Goal: Task Accomplishment & Management: Manage account settings

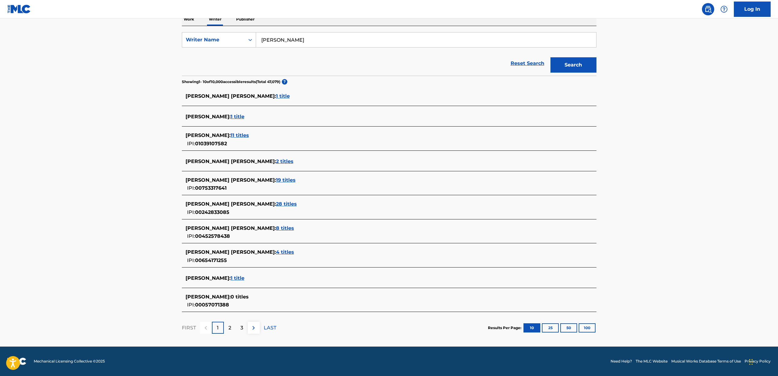
click at [230, 328] on p "2" at bounding box center [229, 327] width 3 height 7
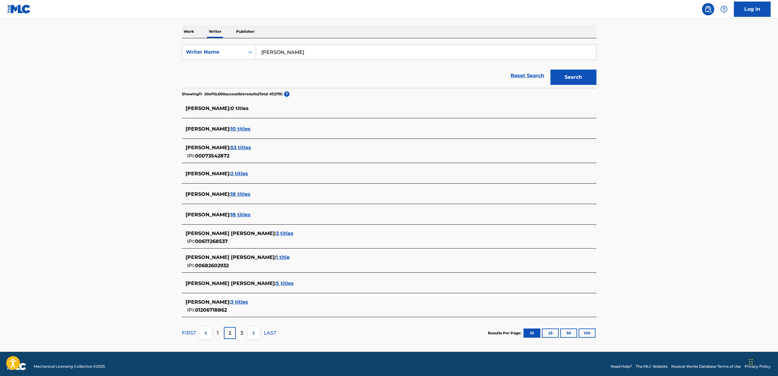
scroll to position [97, 0]
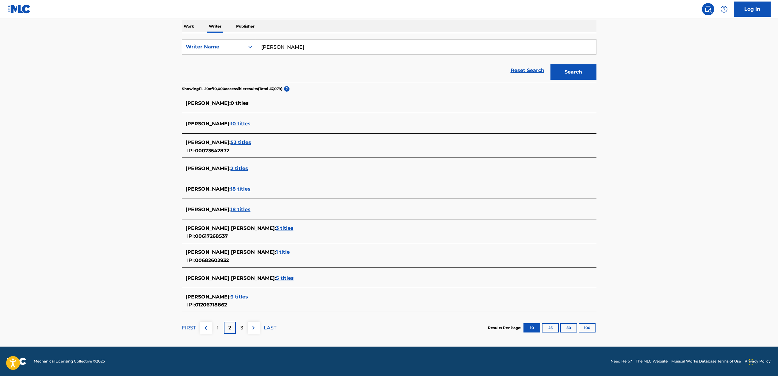
click at [239, 328] on div "3" at bounding box center [242, 328] width 12 height 12
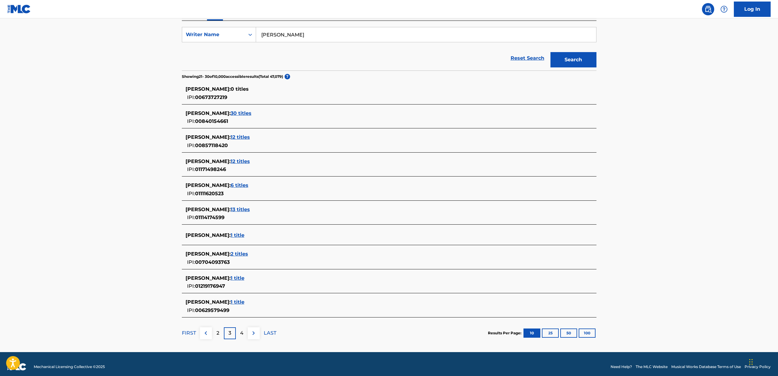
scroll to position [115, 0]
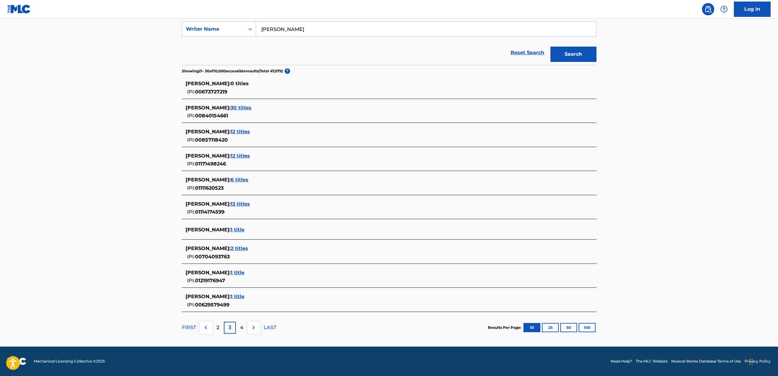
click at [237, 325] on div "4" at bounding box center [242, 328] width 12 height 12
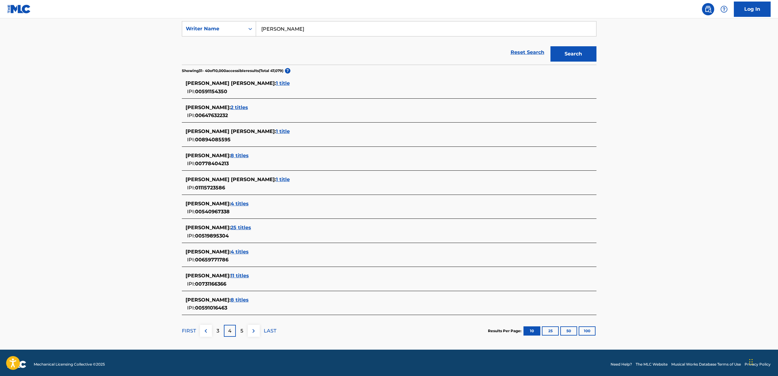
scroll to position [118, 0]
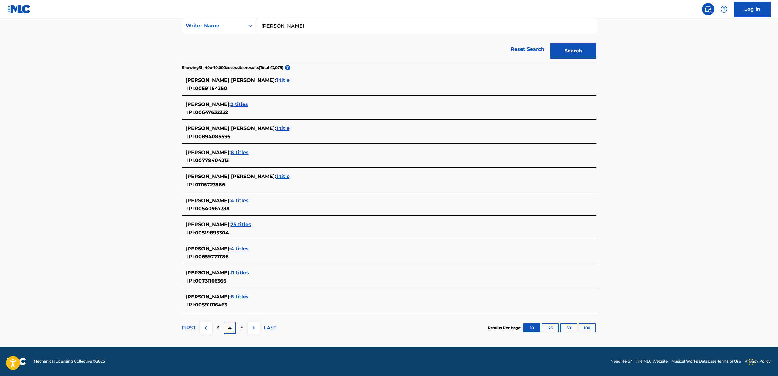
click at [244, 329] on div "5" at bounding box center [242, 328] width 12 height 12
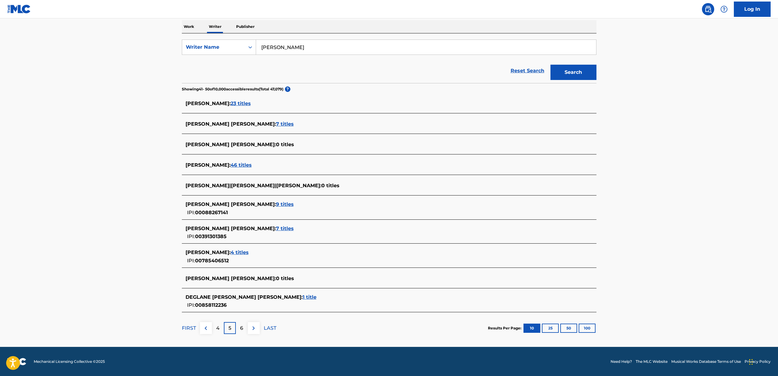
scroll to position [97, 0]
click at [241, 328] on p "6" at bounding box center [241, 327] width 3 height 7
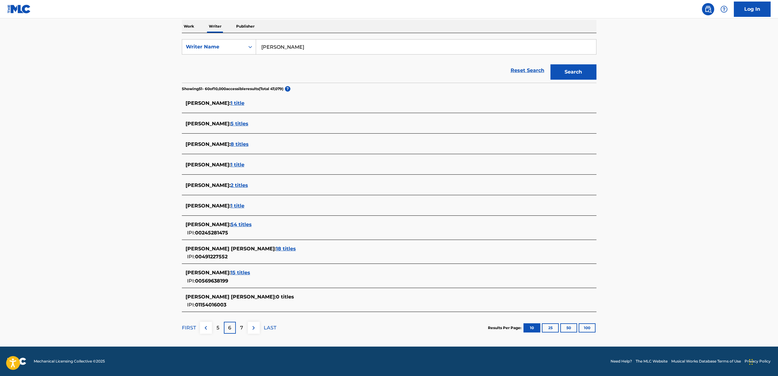
click at [239, 328] on div "7" at bounding box center [242, 328] width 12 height 12
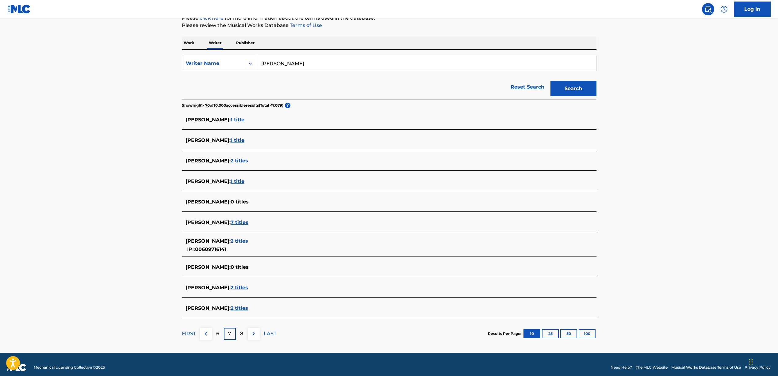
scroll to position [87, 0]
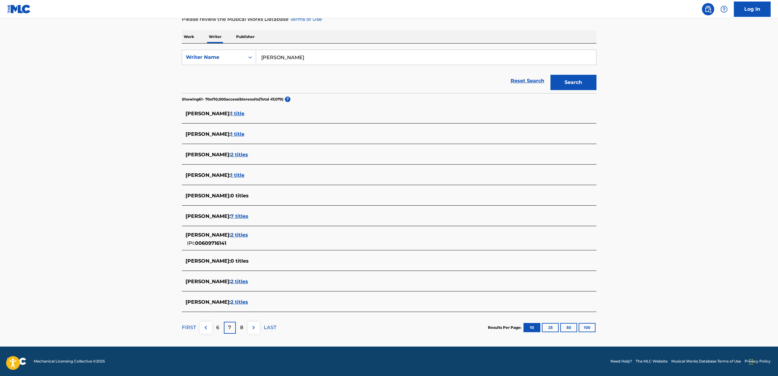
click at [245, 328] on div "8" at bounding box center [242, 328] width 12 height 12
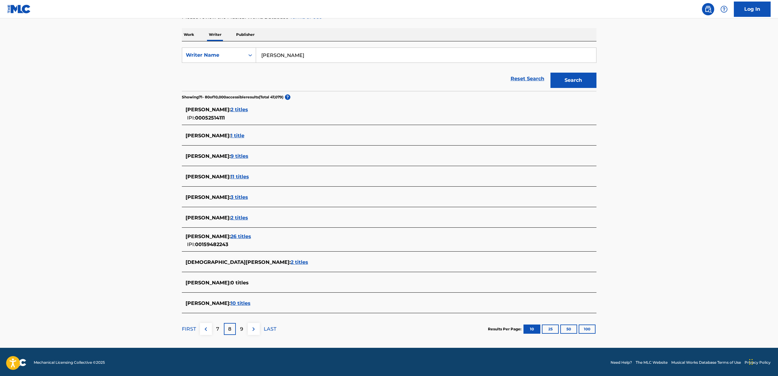
scroll to position [90, 0]
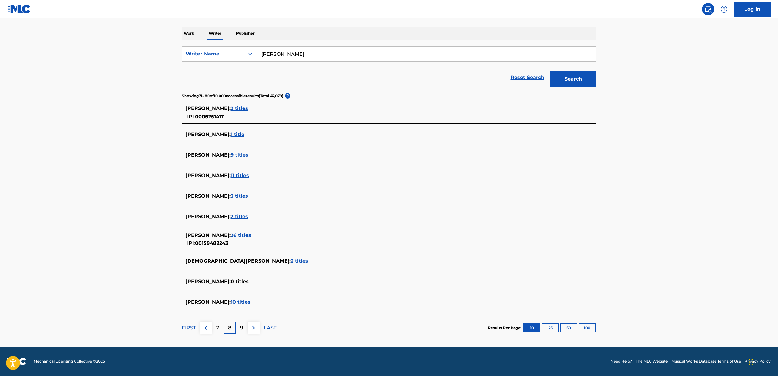
click at [247, 331] on div "9" at bounding box center [242, 328] width 12 height 12
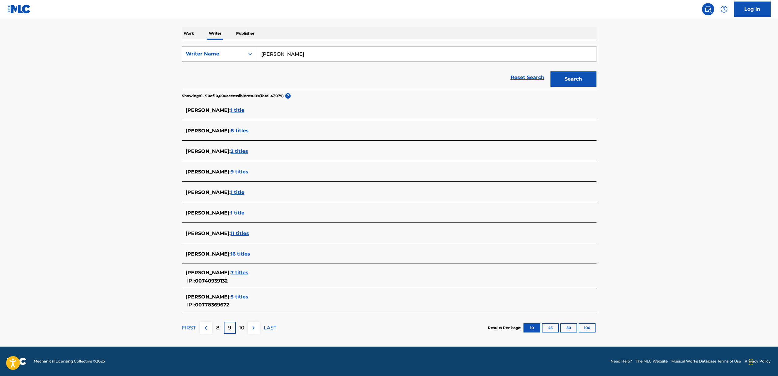
click at [241, 330] on p "10" at bounding box center [241, 327] width 5 height 7
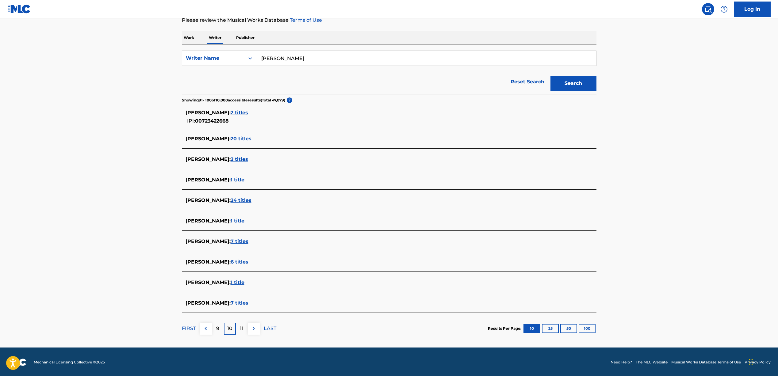
scroll to position [87, 0]
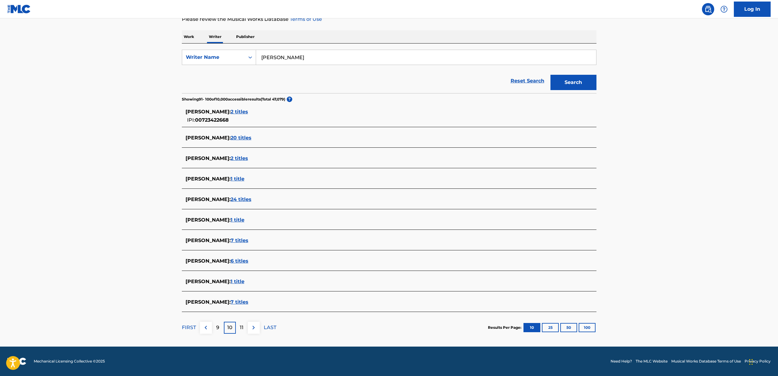
click at [207, 329] on img at bounding box center [205, 327] width 7 height 7
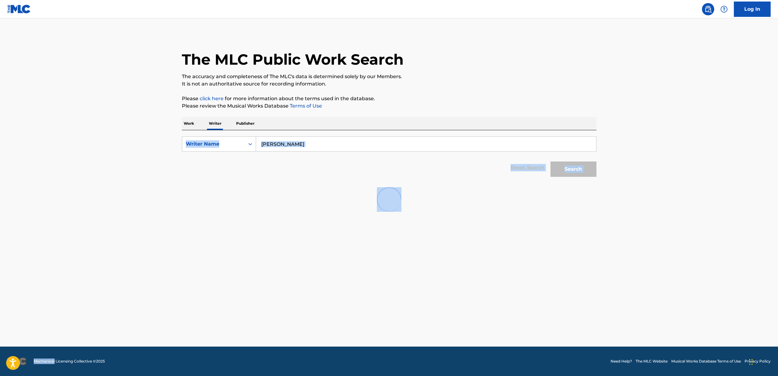
click at [207, 329] on main "The MLC Public Work Search The accuracy and completeness of The MLC's data is d…" at bounding box center [389, 182] width 778 height 328
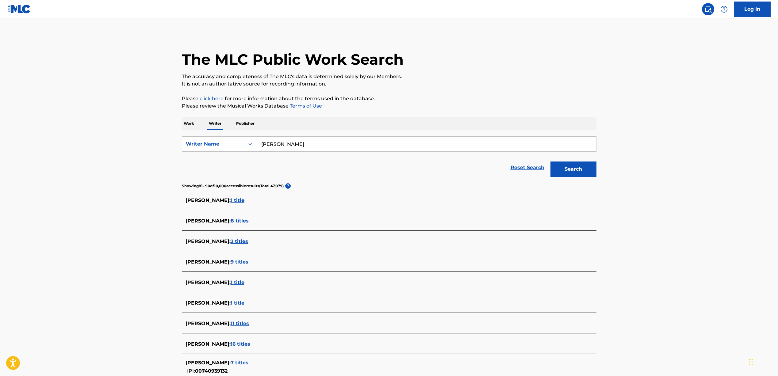
click at [207, 329] on div "DIEGO BARRERA : 11 titles" at bounding box center [389, 324] width 415 height 14
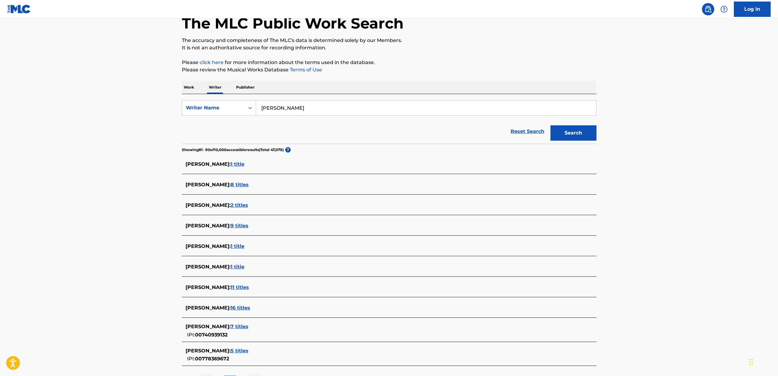
scroll to position [90, 0]
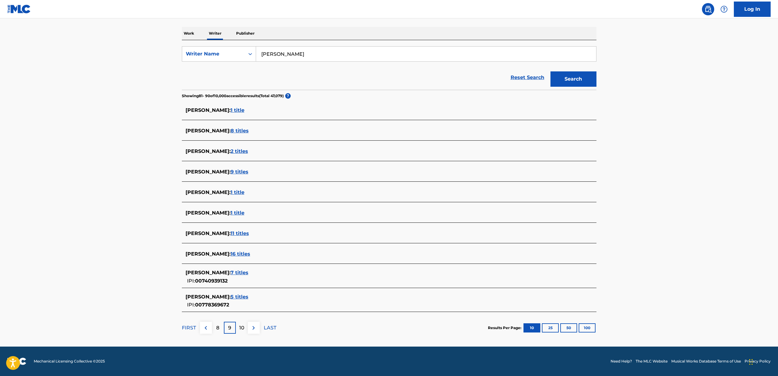
click at [190, 330] on p "FIRST" at bounding box center [189, 327] width 14 height 7
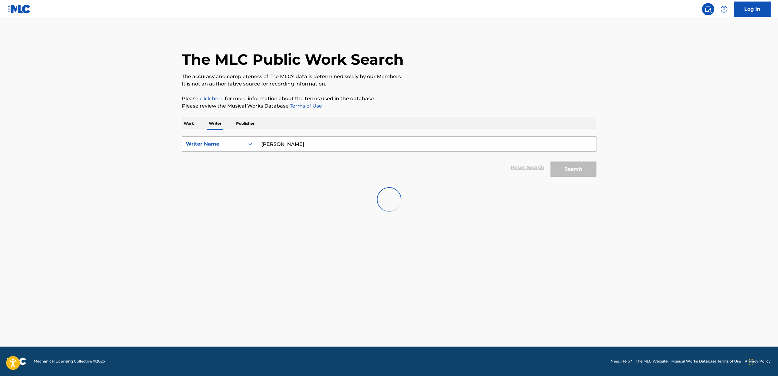
scroll to position [0, 0]
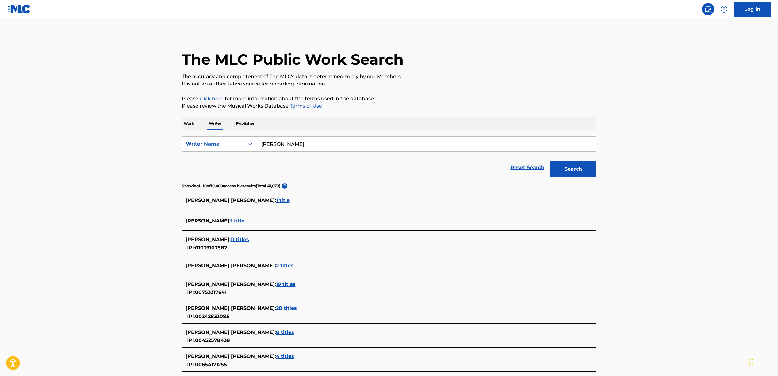
drag, startPoint x: 297, startPoint y: 145, endPoint x: 277, endPoint y: 144, distance: 19.6
click at [277, 144] on input "Daniel Hernan Barrera" at bounding box center [426, 144] width 340 height 15
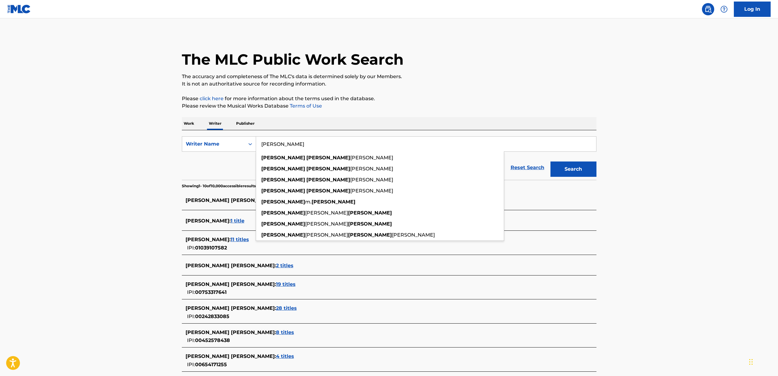
click at [550, 162] on button "Search" at bounding box center [573, 169] width 46 height 15
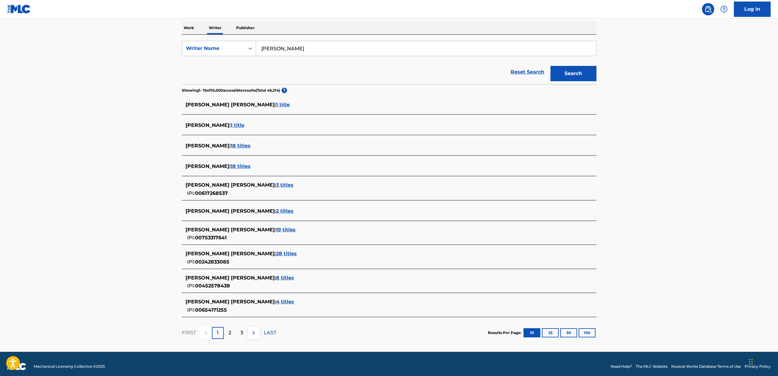
scroll to position [101, 0]
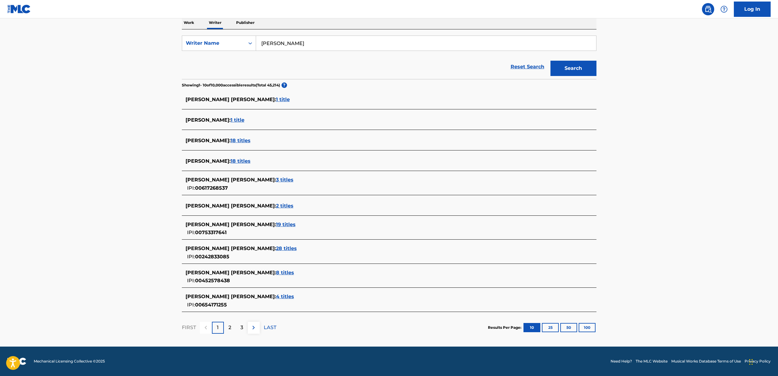
click at [229, 326] on p "2" at bounding box center [229, 327] width 3 height 7
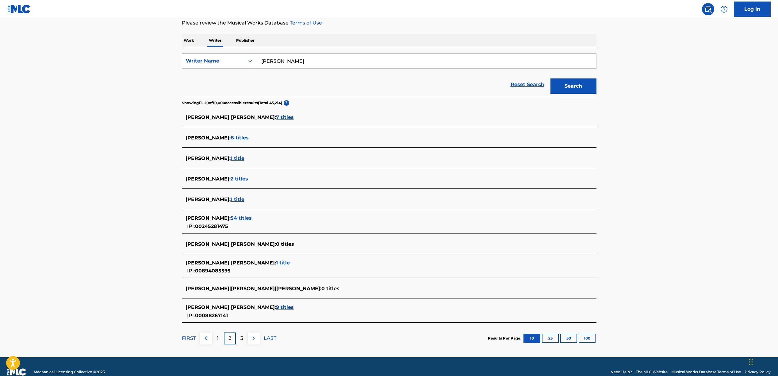
scroll to position [91, 0]
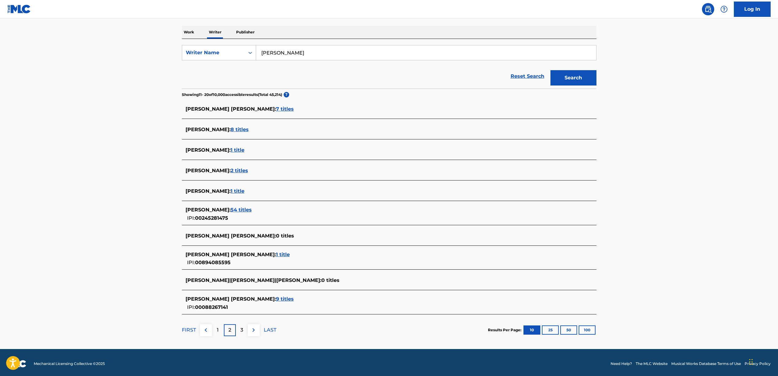
click at [219, 324] on div "1" at bounding box center [218, 330] width 12 height 12
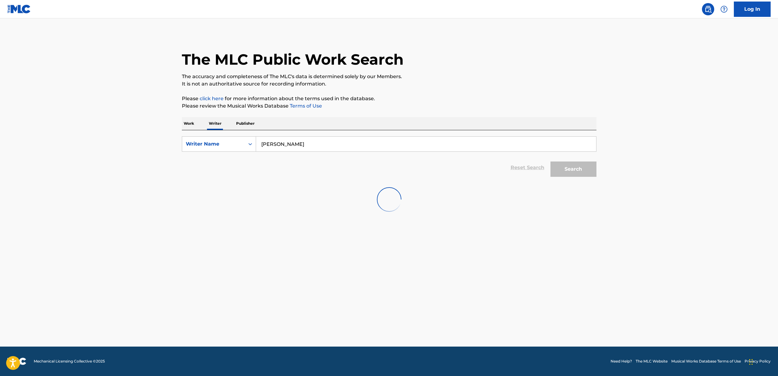
scroll to position [0, 0]
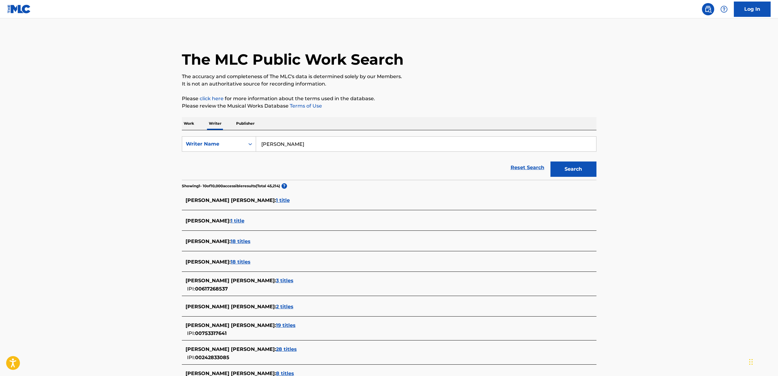
click at [281, 143] on input "Daniel Barrera" at bounding box center [426, 144] width 340 height 15
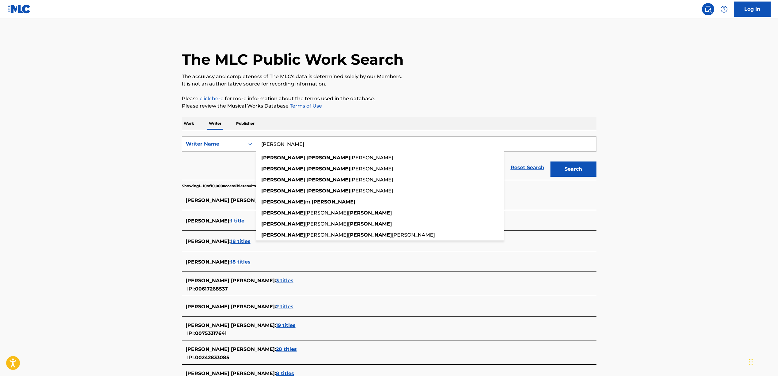
click at [277, 144] on input "Daniel Barrera" at bounding box center [426, 144] width 340 height 15
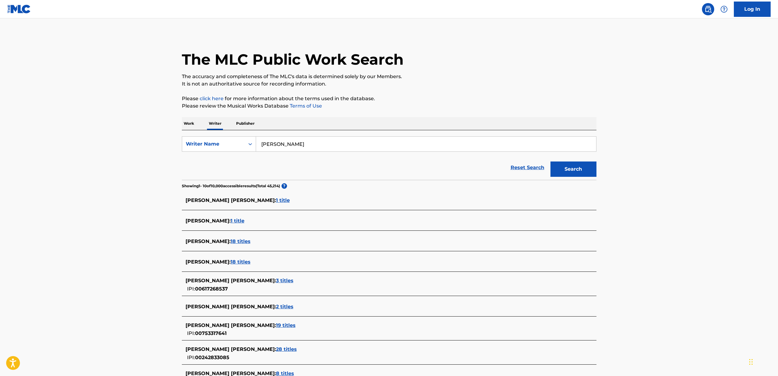
type input "Daniel H. Barrera"
click at [550, 162] on button "Search" at bounding box center [573, 169] width 46 height 15
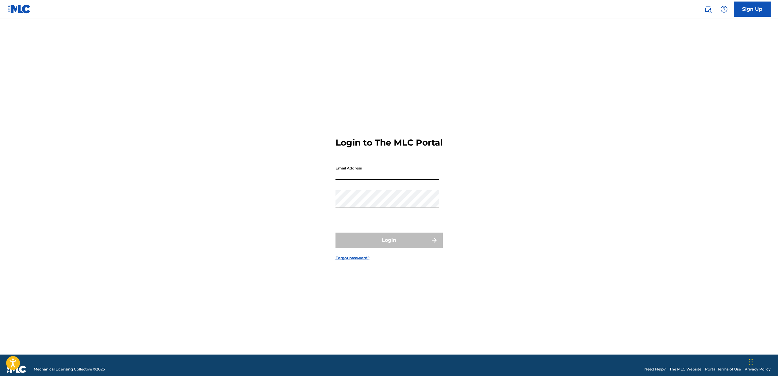
click at [364, 180] on input "Email Address" at bounding box center [387, 171] width 104 height 17
click at [258, 172] on div "Login to The MLC Portal Email Address Password Login Forgot password?" at bounding box center [388, 194] width 429 height 321
click at [348, 180] on input "Email Address" at bounding box center [387, 171] width 104 height 17
type input "[EMAIL_ADDRESS][DOMAIN_NAME]"
click at [315, 199] on div "Login to The MLC Portal Email Address [EMAIL_ADDRESS][DOMAIN_NAME] Password Log…" at bounding box center [388, 194] width 429 height 321
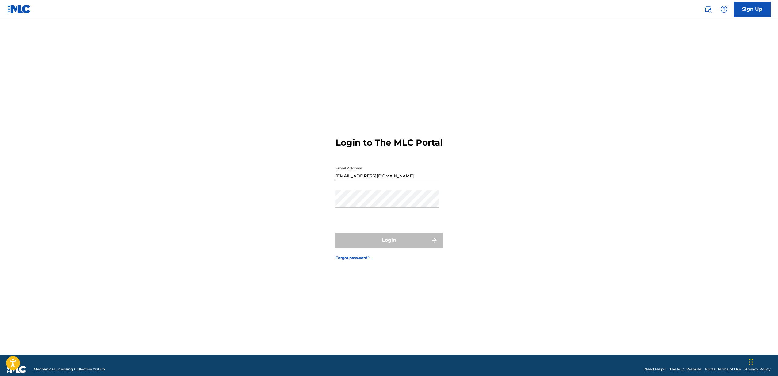
click at [349, 261] on link "Forgot password?" at bounding box center [352, 258] width 34 height 6
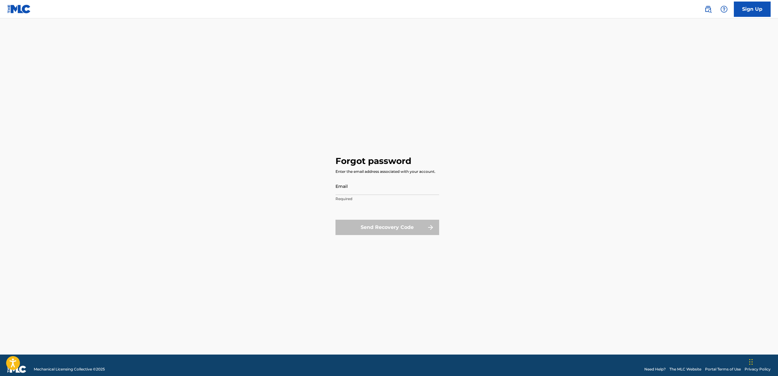
click at [377, 198] on p "Required" at bounding box center [387, 199] width 104 height 6
click at [373, 186] on input "Email" at bounding box center [387, 186] width 104 height 17
type input "[EMAIL_ADDRESS][DOMAIN_NAME]"
click button "Send Recovery Code" at bounding box center [387, 227] width 104 height 15
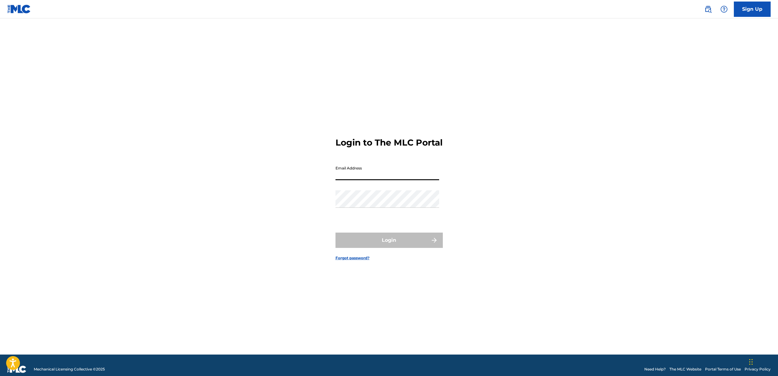
click at [393, 174] on input "Email Address" at bounding box center [387, 171] width 104 height 17
click at [228, 167] on div "Login to The MLC Portal Email Address Password Login Forgot password?" at bounding box center [388, 194] width 429 height 321
